Goal: Check status: Check status

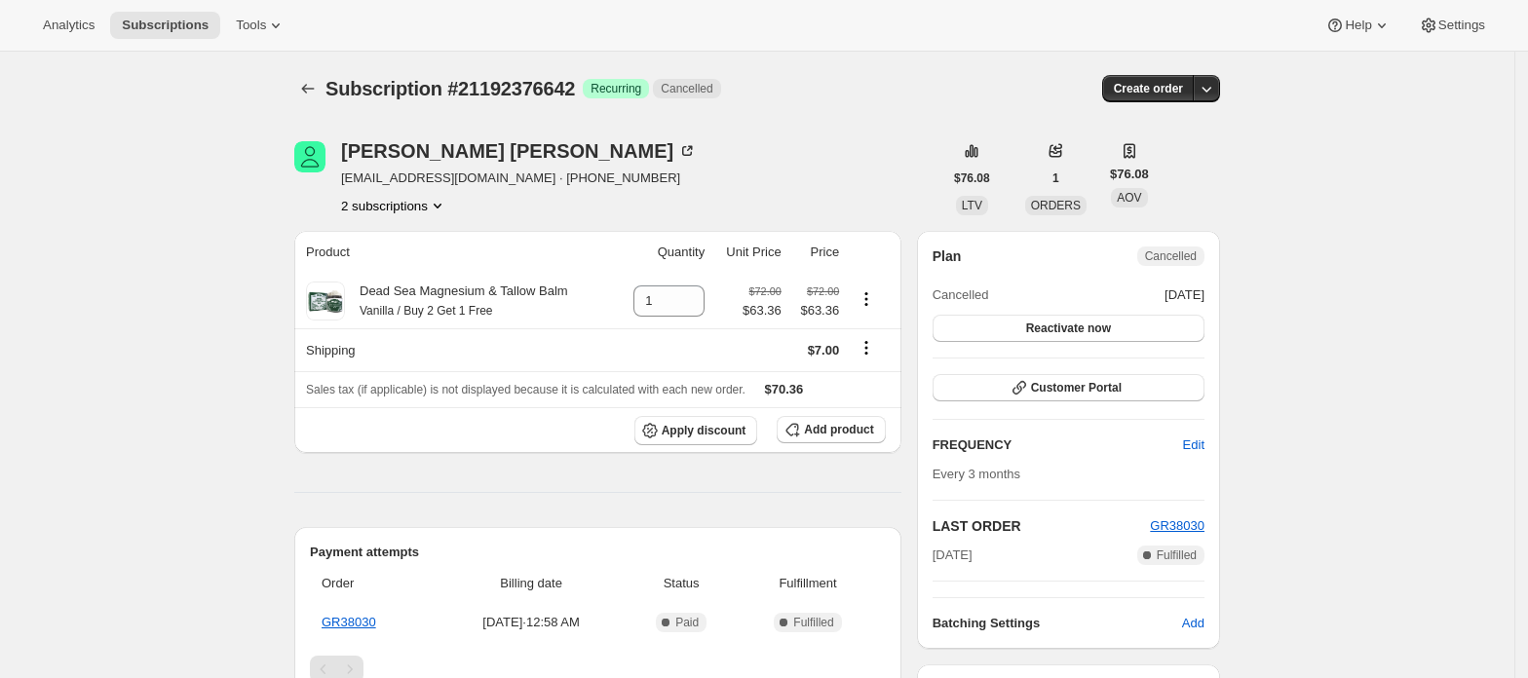
click at [431, 209] on button "2 subscriptions" at bounding box center [394, 205] width 106 height 19
click at [421, 236] on span "21192343874" at bounding box center [400, 242] width 135 height 19
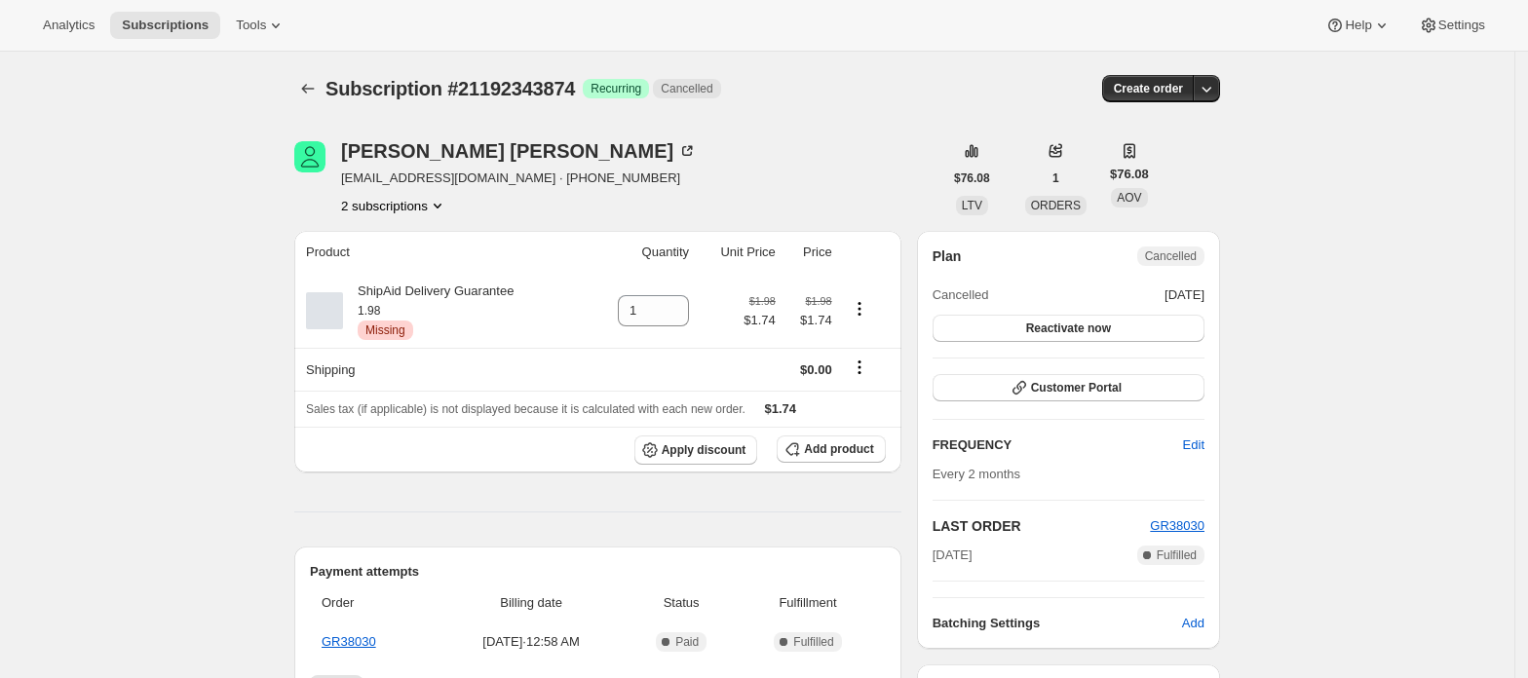
click at [410, 207] on button "2 subscriptions" at bounding box center [394, 205] width 106 height 19
click at [433, 261] on button "21192376642" at bounding box center [400, 274] width 147 height 31
